Goal: Task Accomplishment & Management: Complete application form

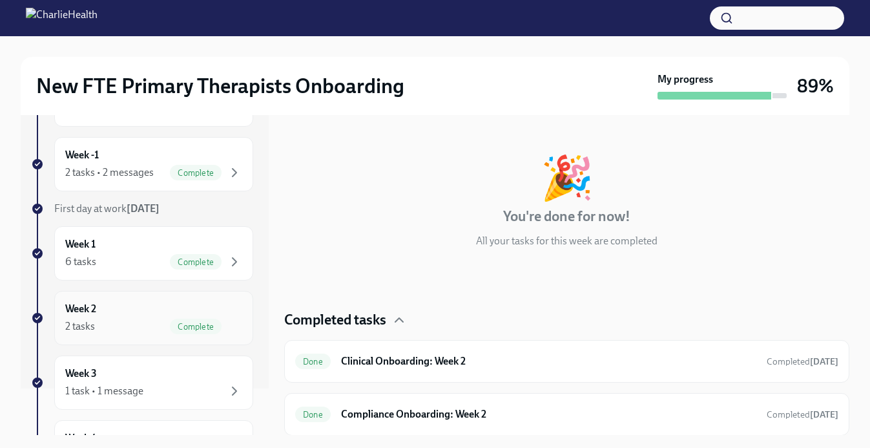
scroll to position [132, 0]
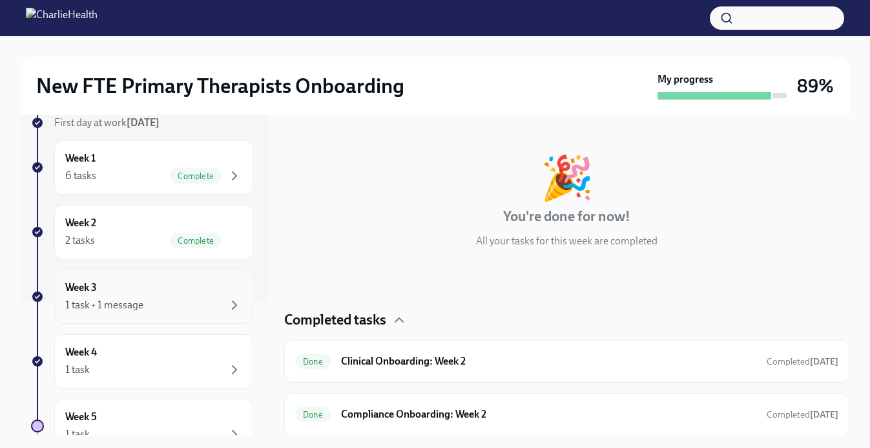
click at [132, 314] on div "Week 3 1 task • 1 message" at bounding box center [153, 296] width 199 height 54
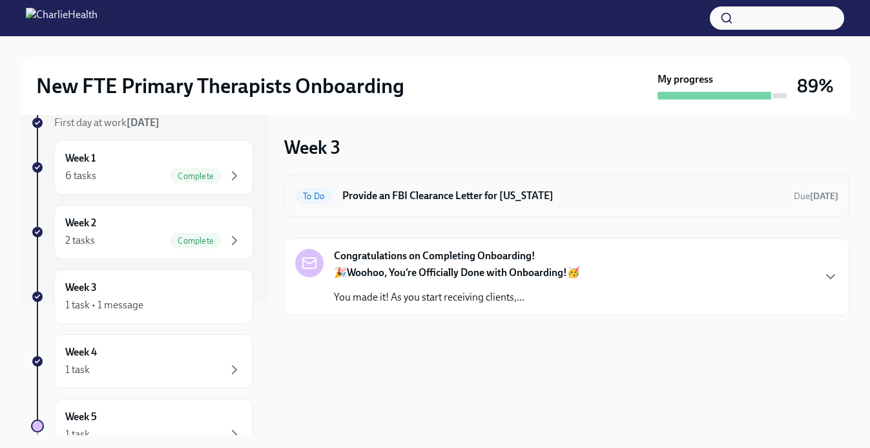
click at [404, 191] on h6 "Provide an FBI Clearance Letter for [US_STATE]" at bounding box center [562, 196] width 441 height 14
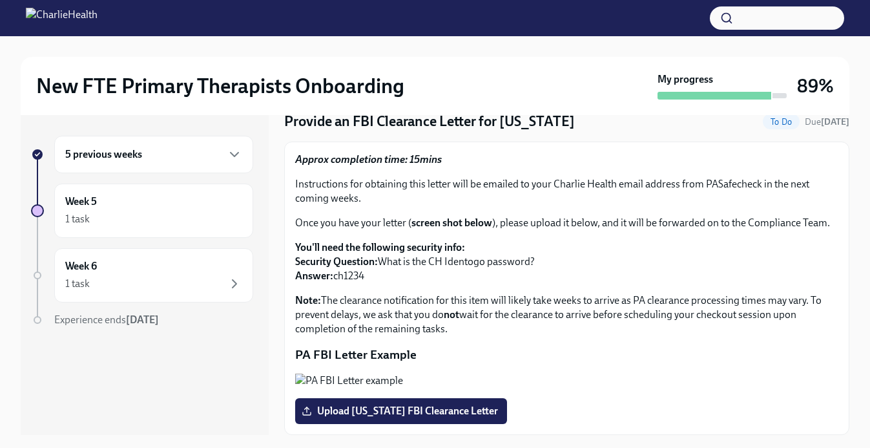
scroll to position [23, 0]
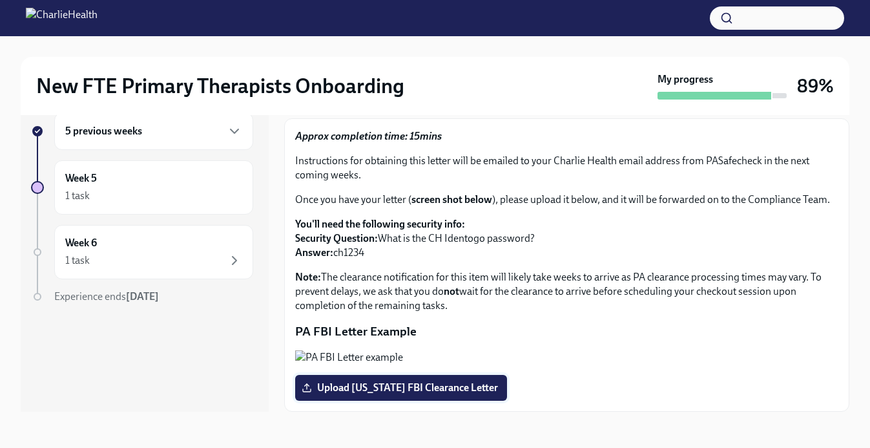
click at [426, 377] on label "Upload [US_STATE] FBI Clearance Letter" at bounding box center [401, 388] width 212 height 26
click at [0, 0] on input "Upload [US_STATE] FBI Clearance Letter" at bounding box center [0, 0] width 0 height 0
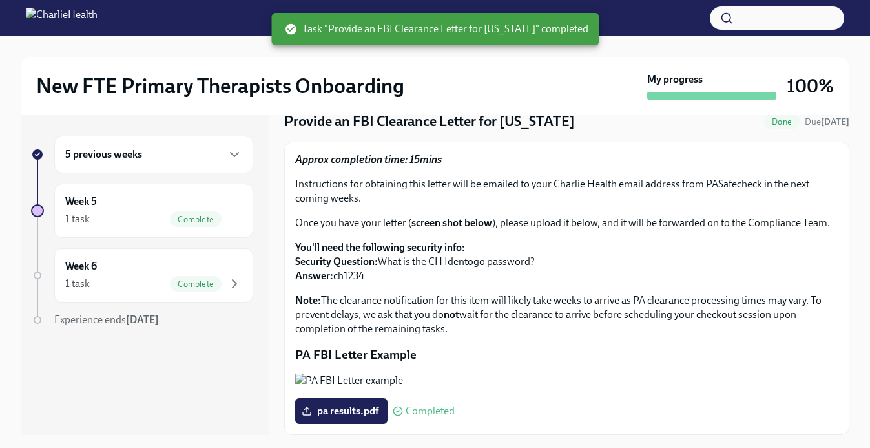
scroll to position [0, 0]
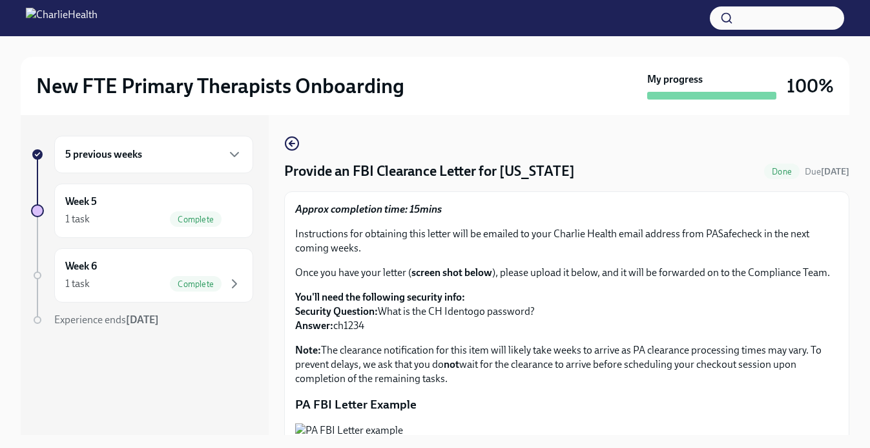
click at [139, 239] on div "5 previous weeks Week 5 1 task Complete Week 6 1 task Complete Experience ends …" at bounding box center [142, 257] width 222 height 243
click at [132, 225] on div "1 task Complete" at bounding box center [153, 218] width 177 height 15
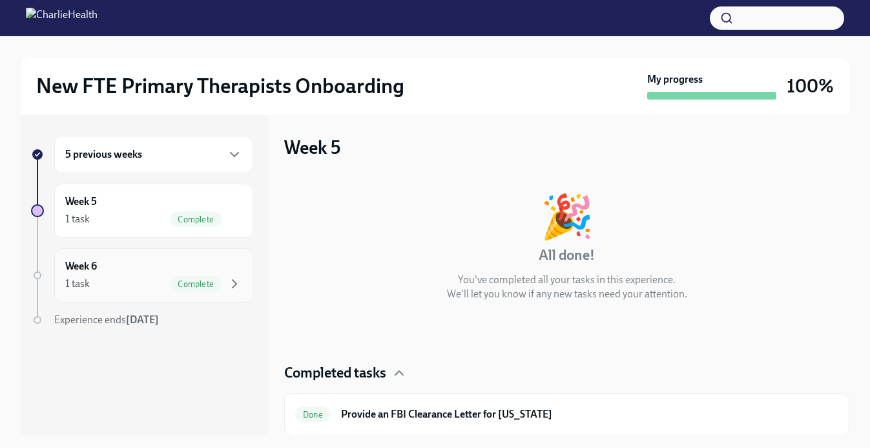
click at [175, 260] on div "Week 6 1 task Complete" at bounding box center [153, 275] width 177 height 32
